Goal: Task Accomplishment & Management: Use online tool/utility

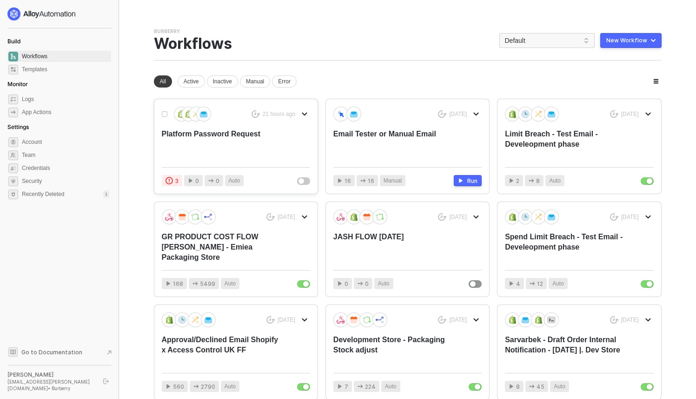
click at [233, 138] on div "Platform Password Request" at bounding box center [221, 144] width 119 height 31
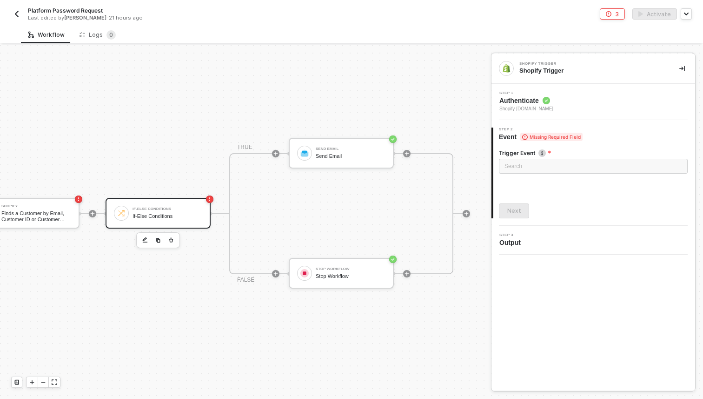
scroll to position [24, 212]
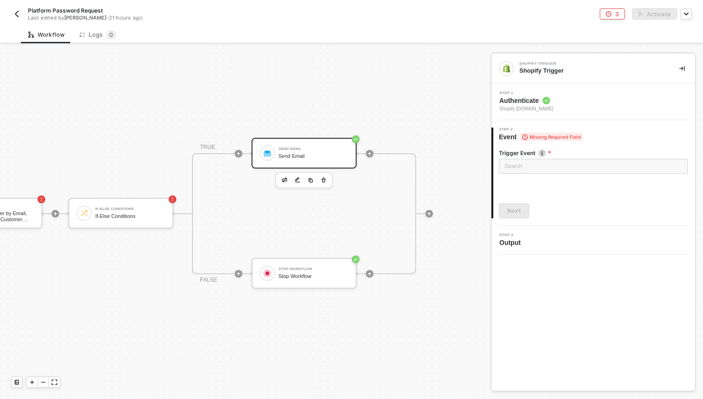
click at [282, 138] on div "Send Email Send Email" at bounding box center [304, 153] width 105 height 31
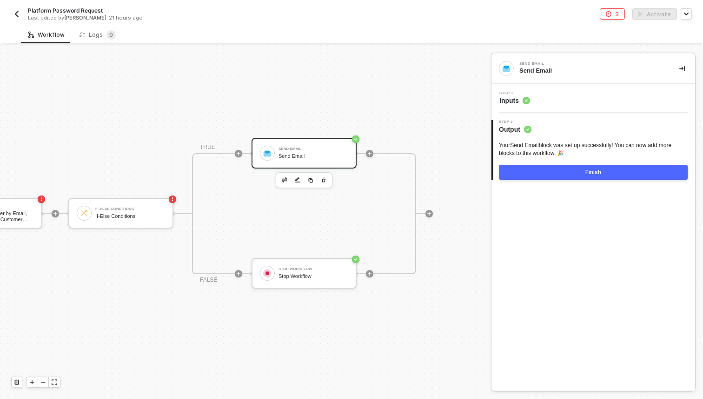
click at [515, 96] on span "Inputs" at bounding box center [514, 100] width 31 height 9
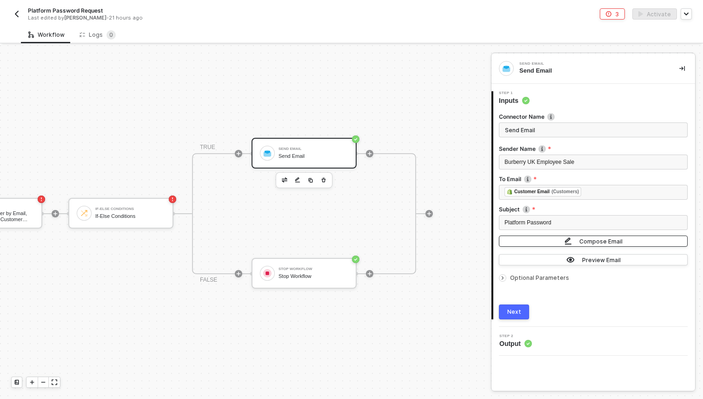
click at [533, 237] on button "Compose Email" at bounding box center [593, 240] width 189 height 11
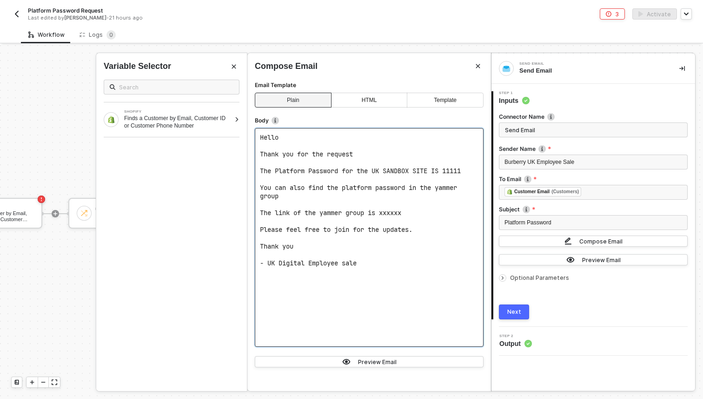
click at [407, 233] on span "Please feel free to join for the updates." at bounding box center [336, 229] width 153 height 8
click at [381, 265] on pre "- UK Digital Employee sale" at bounding box center [369, 263] width 219 height 8
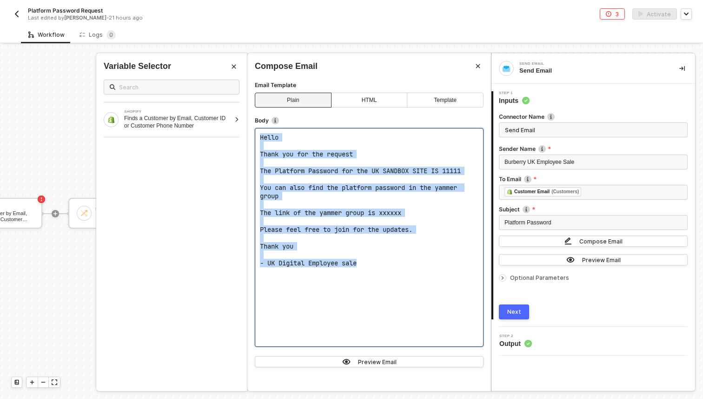
drag, startPoint x: 371, startPoint y: 269, endPoint x: 258, endPoint y: 138, distance: 173.1
click at [257, 138] on div "Hello ﻿ Thank you for the request ﻿ The Platform Password for the UK SANDBOX SI…" at bounding box center [369, 237] width 229 height 219
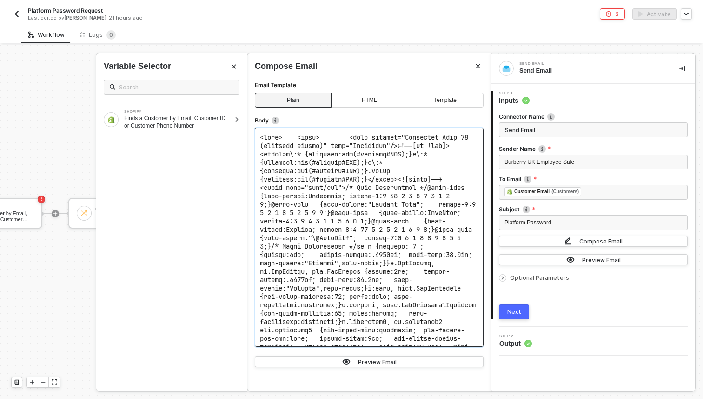
scroll to position [859, 0]
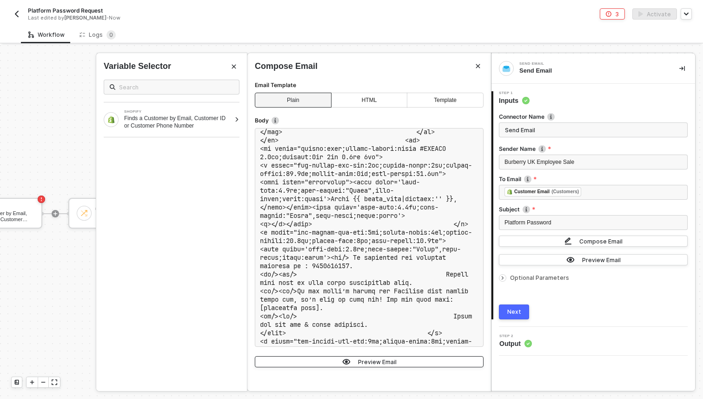
click at [365, 360] on div "Preview Email" at bounding box center [377, 362] width 39 height 8
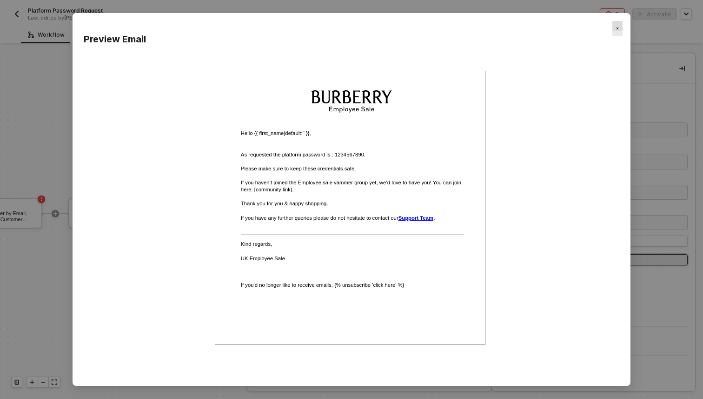
click at [615, 28] on div "Close" at bounding box center [618, 28] width 10 height 15
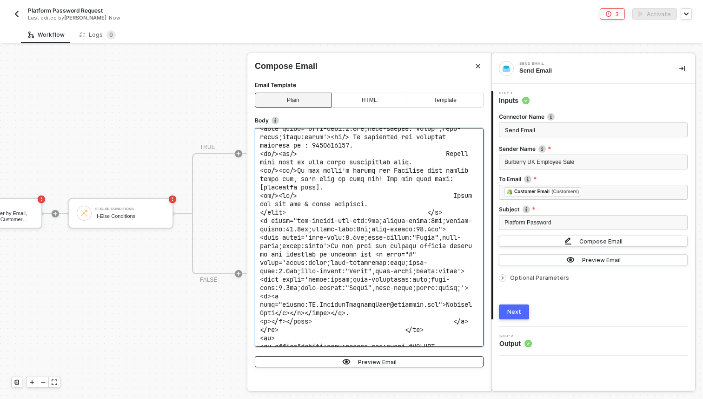
scroll to position [986, 0]
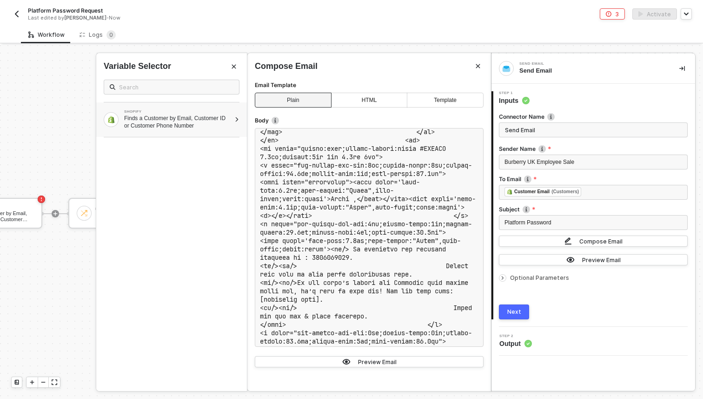
click at [209, 119] on div "Finds a Customer by Email, Customer ID or Customer Phone Number" at bounding box center [177, 121] width 107 height 15
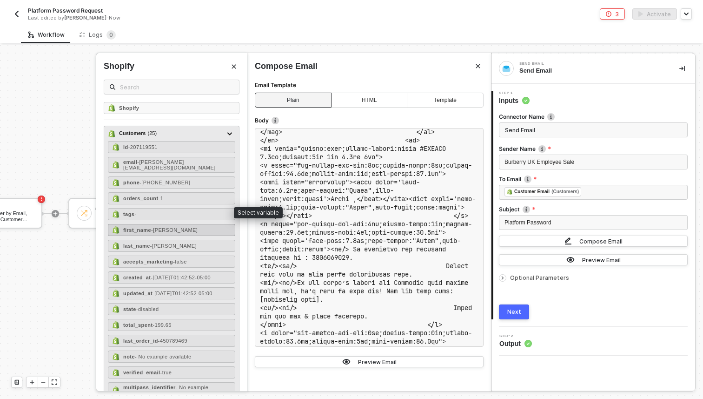
click at [154, 227] on span "- [PERSON_NAME]" at bounding box center [174, 230] width 47 height 6
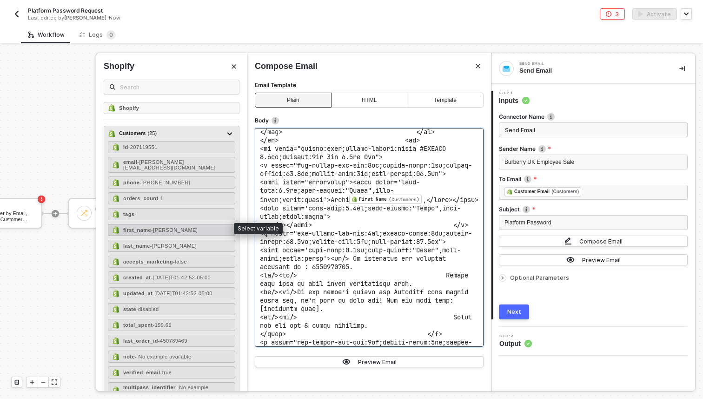
scroll to position [1376, 0]
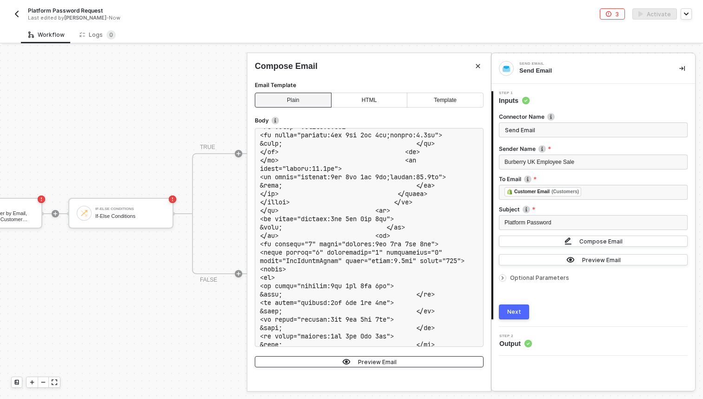
click at [377, 360] on div "Preview Email" at bounding box center [377, 362] width 39 height 8
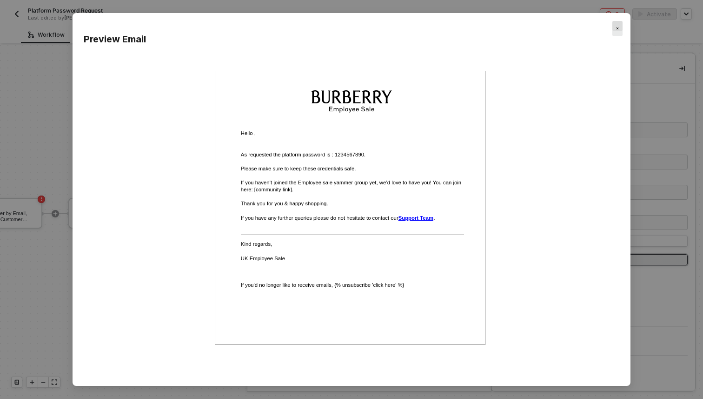
click at [616, 29] on img "Close" at bounding box center [617, 28] width 3 height 3
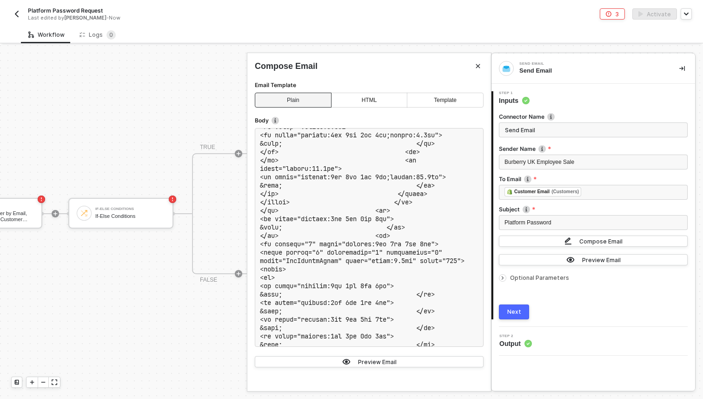
click at [520, 312] on button "Next" at bounding box center [514, 311] width 30 height 15
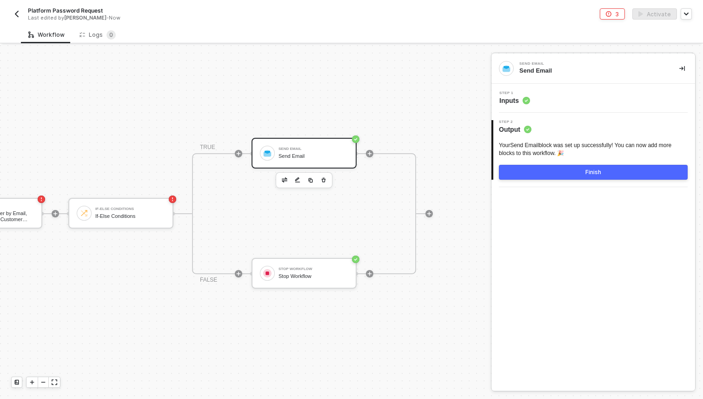
click at [557, 172] on button "Finish" at bounding box center [593, 172] width 189 height 15
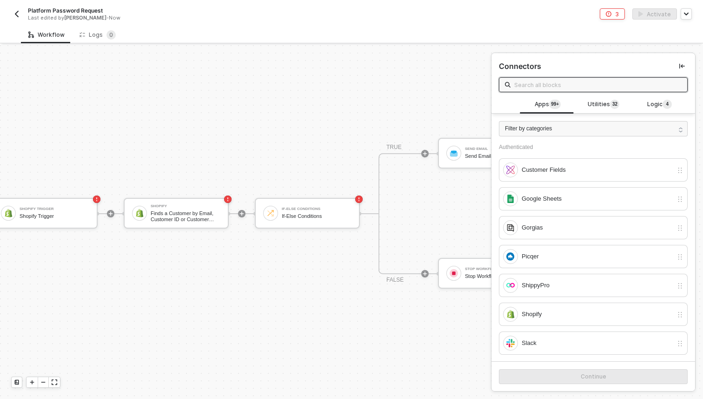
scroll to position [24, 0]
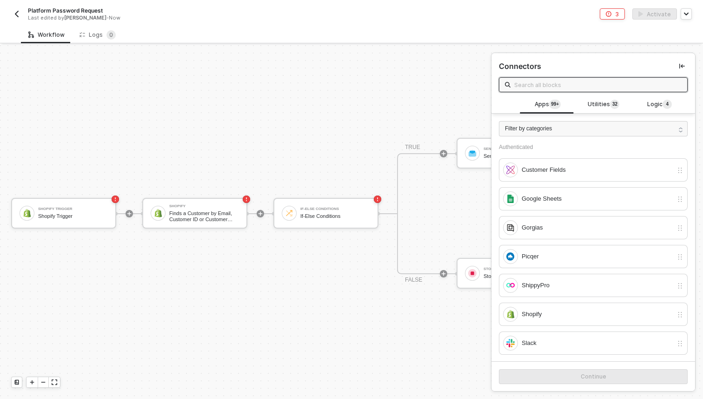
click at [21, 15] on button "button" at bounding box center [16, 13] width 11 height 11
